Goal: Task Accomplishment & Management: Manage account settings

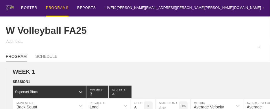
click at [54, 7] on div "PROGRAMS" at bounding box center [57, 8] width 23 height 16
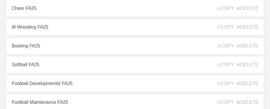
scroll to position [173, 0]
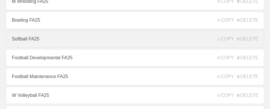
click at [31, 40] on link "Softball FA25" at bounding box center [135, 38] width 258 height 17
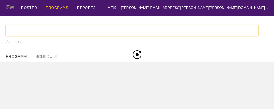
type textarea "x"
type input "Softball FA25"
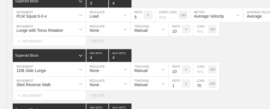
scroll to position [2503, 0]
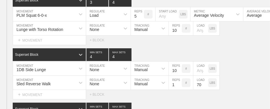
click at [156, 49] on div "SESSION 1 Superset Block 3 MIN SETS 4 MAX SETS DUPLICATE INSERT MOVEMENT AFTER …" at bounding box center [135, 97] width 270 height 220
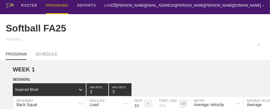
scroll to position [0, 0]
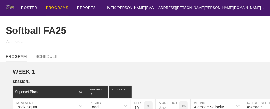
click at [58, 6] on div "PROGRAMS" at bounding box center [57, 8] width 23 height 16
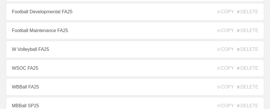
scroll to position [219, 0]
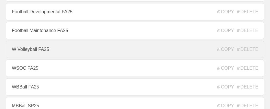
click at [83, 53] on link "W Volleyball FA25" at bounding box center [135, 49] width 258 height 17
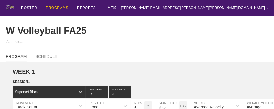
type textarea "x"
type input "W Volleyball FA25"
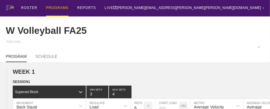
click at [158, 8] on div "ROSTER PROGRAMS REPORTS LIVE [PERSON_NAME][EMAIL_ADDRESS][PERSON_NAME][PERSON_N…" at bounding box center [135, 8] width 258 height 16
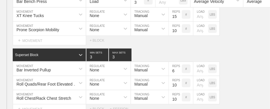
scroll to position [5423, 0]
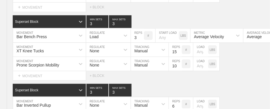
scroll to position [5284, 0]
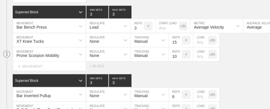
click at [3, 55] on circle at bounding box center [6, 54] width 7 height 7
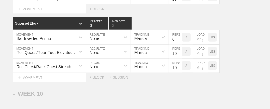
scroll to position [5342, 0]
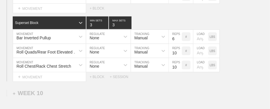
click at [224, 13] on div "Select... MOVEMENT + MOVEMENT + BLOCK" at bounding box center [135, 8] width 270 height 9
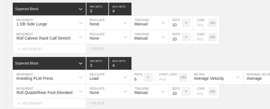
scroll to position [0, 0]
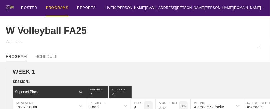
click at [57, 7] on div "PROGRAMS" at bounding box center [57, 8] width 23 height 16
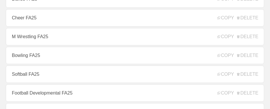
scroll to position [138, 0]
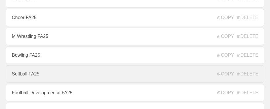
click at [35, 75] on link "Softball FA25" at bounding box center [135, 73] width 258 height 17
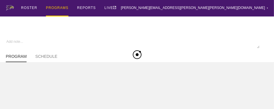
type textarea "x"
type input "Softball FA25"
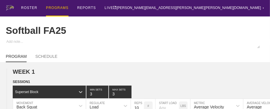
click at [141, 12] on div "ROSTER PROGRAMS REPORTS LIVE [PERSON_NAME][EMAIL_ADDRESS][PERSON_NAME][PERSON_N…" at bounding box center [135, 8] width 258 height 16
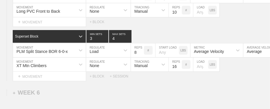
scroll to position [2630, 0]
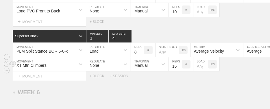
click at [172, 68] on input "16" at bounding box center [175, 64] width 13 height 14
type input "30"
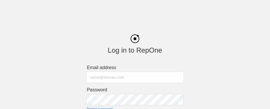
type input "[PERSON_NAME][EMAIL_ADDRESS][PERSON_NAME][PERSON_NAME][DOMAIN_NAME]"
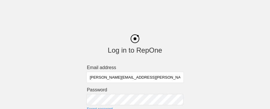
click at [228, 36] on div "Log in to RepOne Email address [PERSON_NAME][EMAIL_ADDRESS][PERSON_NAME][PERSON…" at bounding box center [135, 79] width 270 height 106
